Goal: Information Seeking & Learning: Learn about a topic

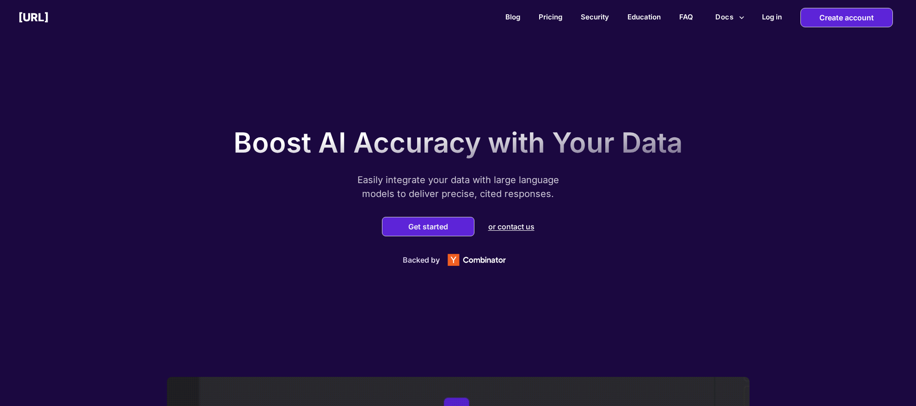
click at [726, 13] on button "Docs" at bounding box center [729, 17] width 37 height 18
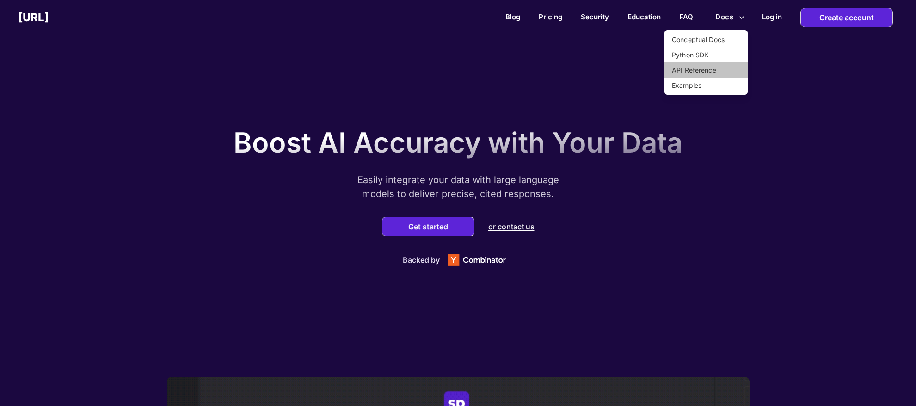
click at [693, 70] on li "API Reference" at bounding box center [705, 69] width 83 height 15
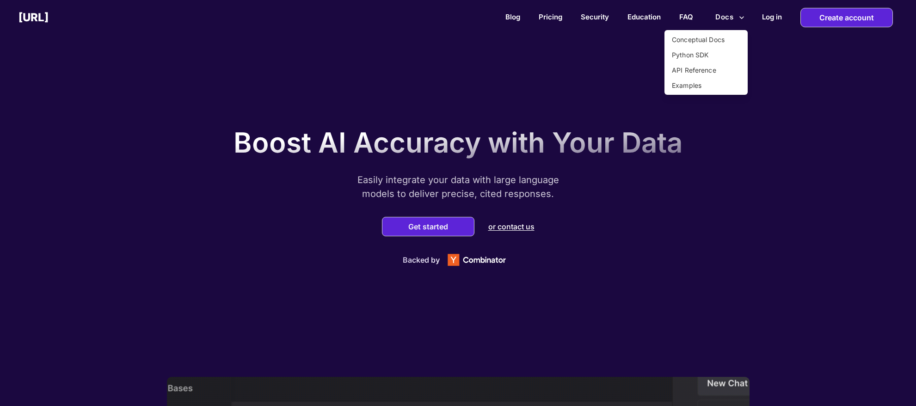
click at [695, 91] on li "Examples" at bounding box center [705, 85] width 83 height 15
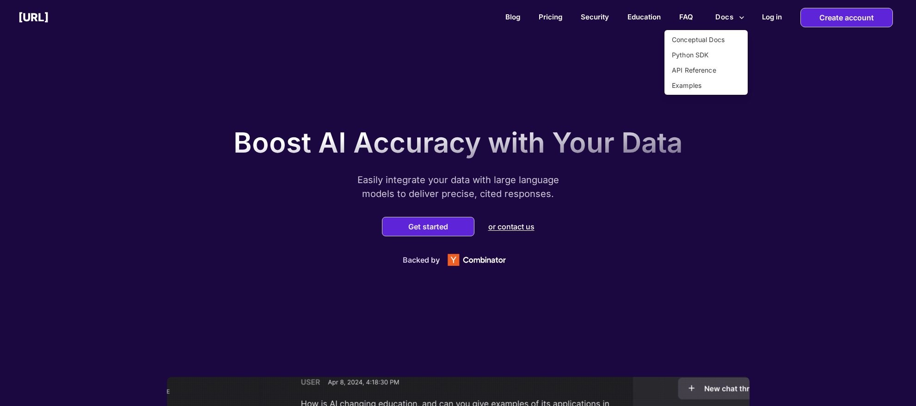
click at [572, 42] on div at bounding box center [458, 203] width 916 height 406
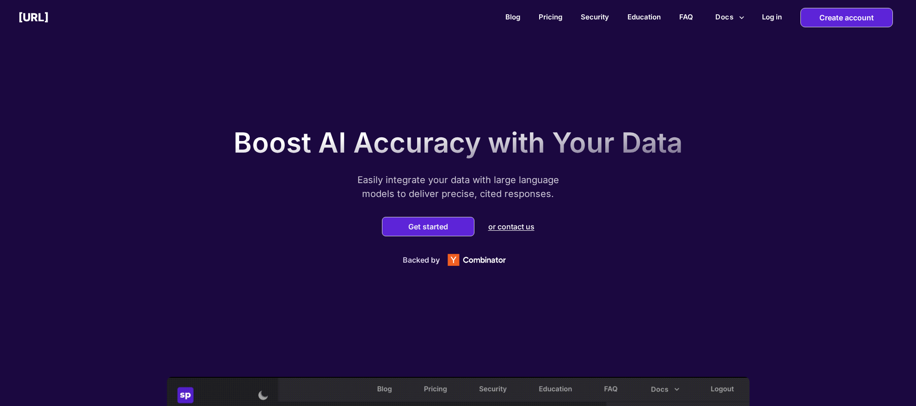
click at [551, 18] on div at bounding box center [458, 203] width 916 height 406
click at [550, 17] on link "Pricing" at bounding box center [551, 16] width 24 height 9
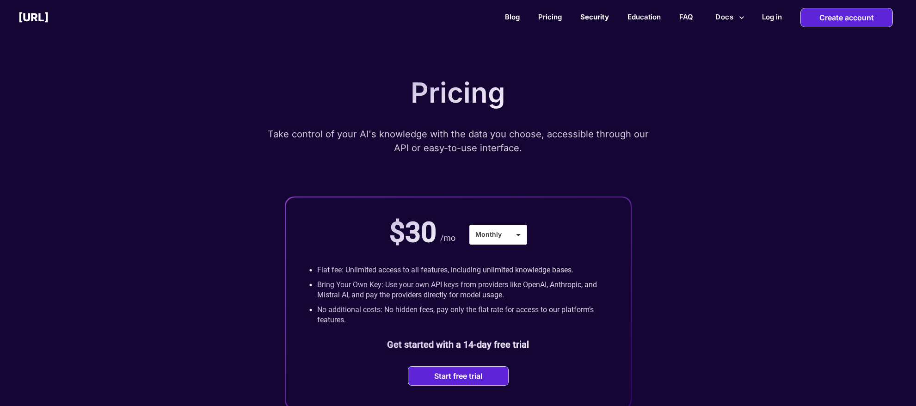
click at [601, 18] on link "Security" at bounding box center [594, 16] width 29 height 9
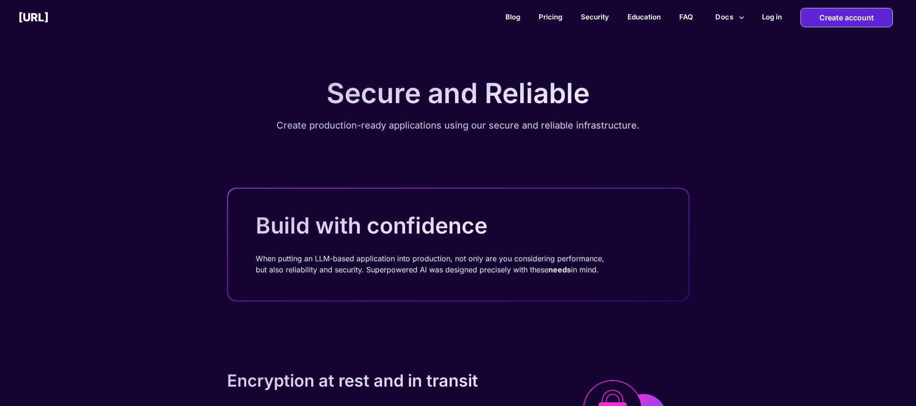
click at [624, 15] on div "Blog Pricing Security Education FAQ Docs Log in Create account" at bounding box center [482, 17] width 867 height 19
click at [691, 20] on link "FAQ" at bounding box center [686, 16] width 14 height 9
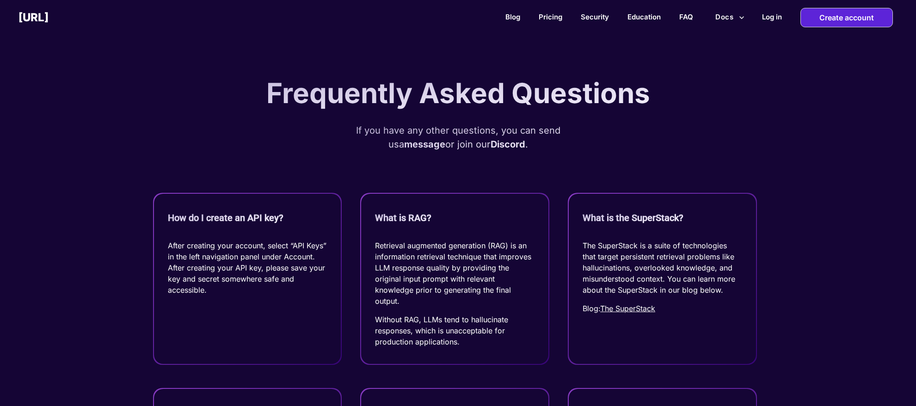
click at [49, 17] on h2 "[URL]" at bounding box center [33, 17] width 30 height 13
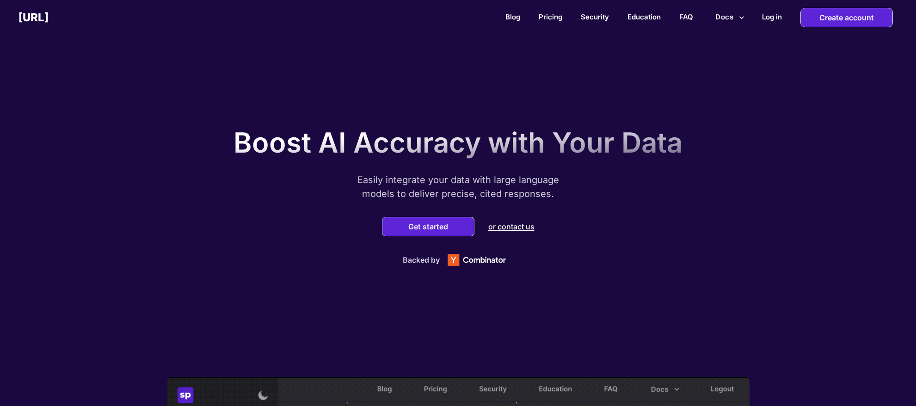
click at [719, 19] on button "Docs" at bounding box center [729, 17] width 37 height 18
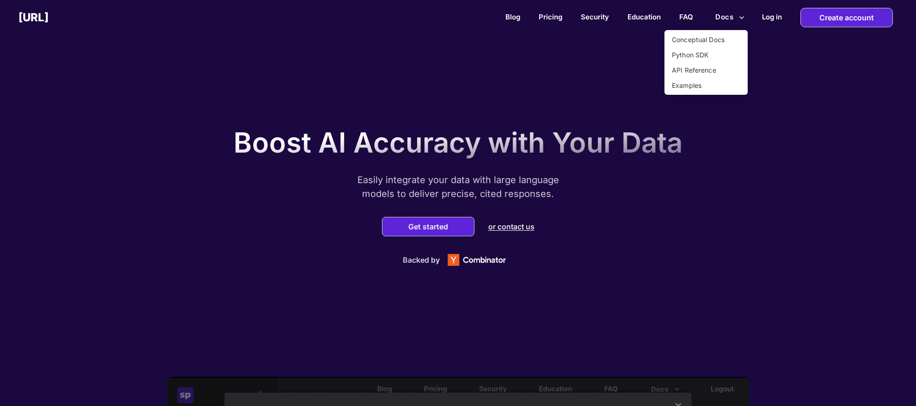
click at [653, 35] on div at bounding box center [458, 203] width 916 height 406
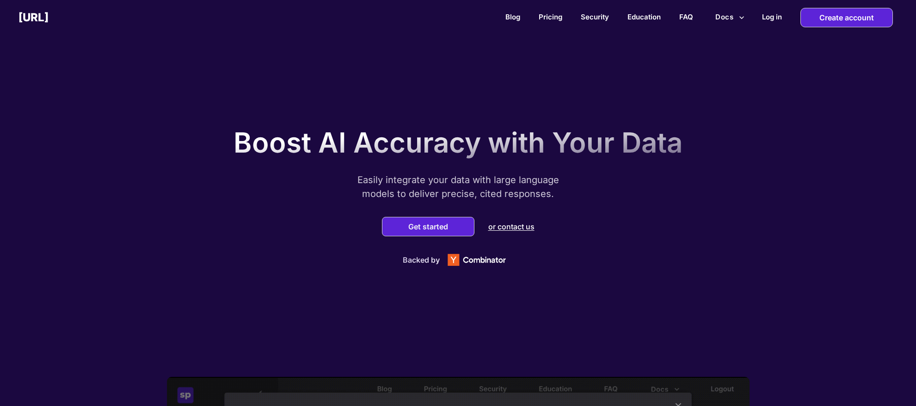
click at [722, 17] on button "Docs" at bounding box center [729, 17] width 37 height 18
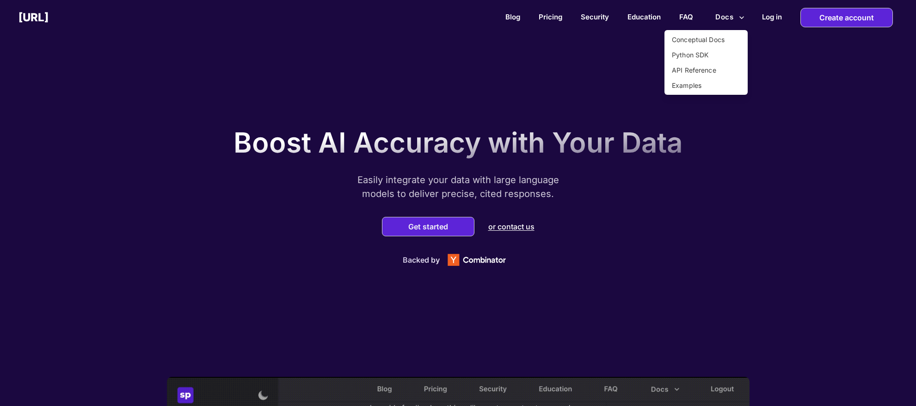
click at [677, 177] on div at bounding box center [458, 203] width 916 height 406
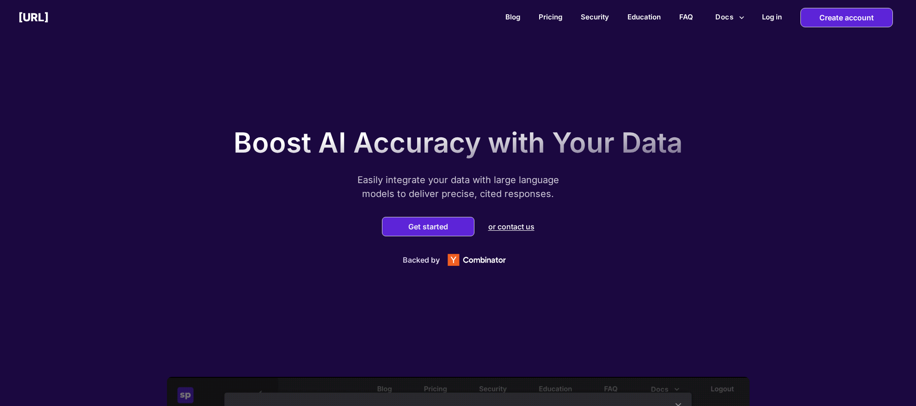
click at [726, 17] on button "Docs" at bounding box center [729, 17] width 37 height 18
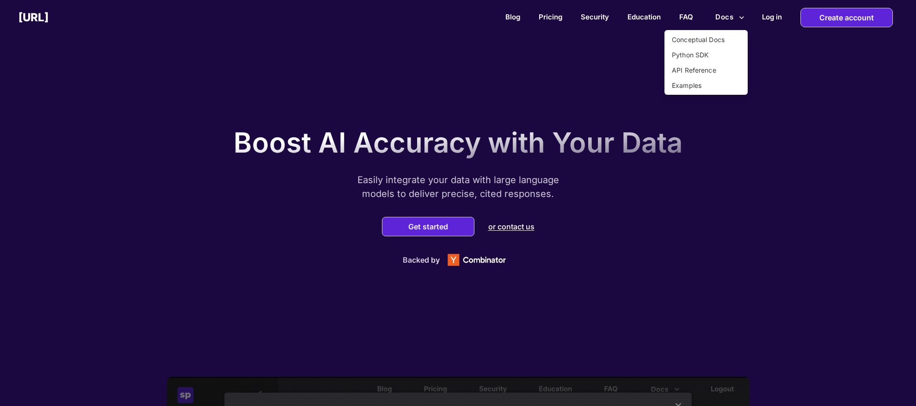
click at [704, 54] on li "Python SDK" at bounding box center [705, 54] width 83 height 15
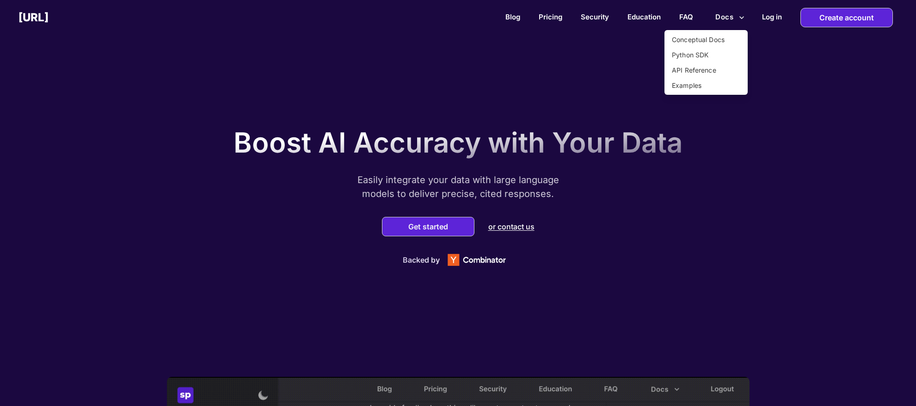
click at [625, 125] on div at bounding box center [458, 203] width 916 height 406
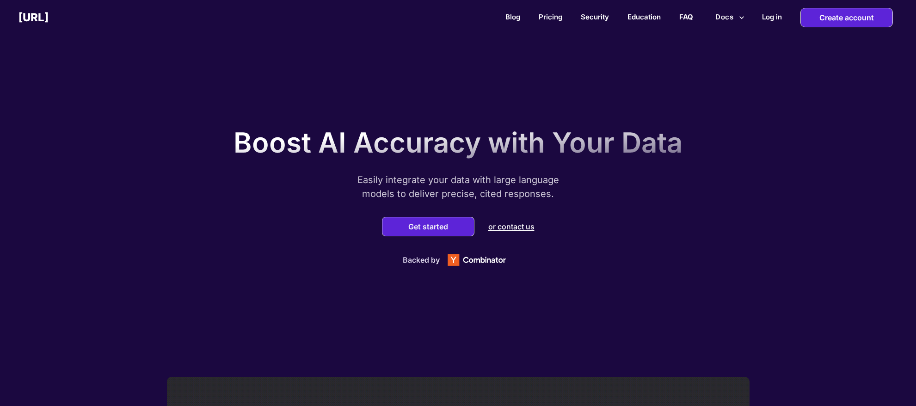
click at [687, 18] on link "FAQ" at bounding box center [686, 16] width 14 height 9
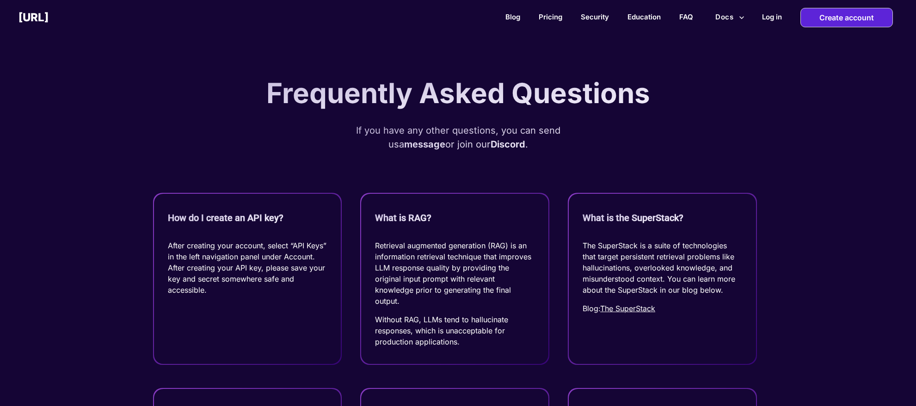
click at [49, 18] on h2 "[URL]" at bounding box center [33, 17] width 30 height 13
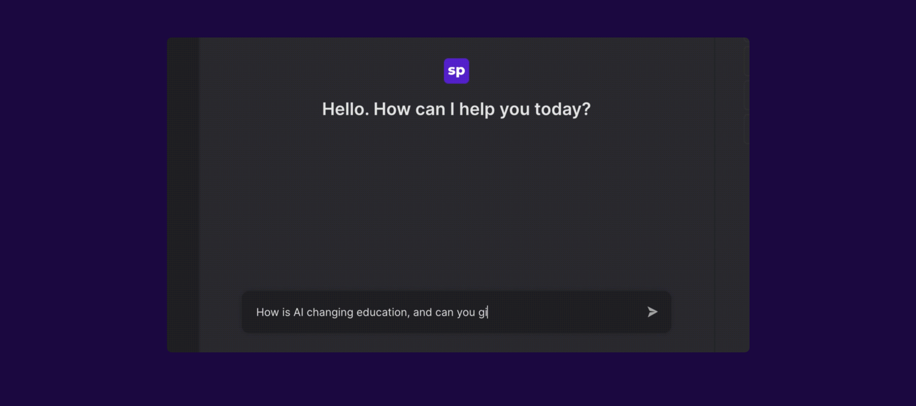
scroll to position [529, 0]
